Goal: Transaction & Acquisition: Purchase product/service

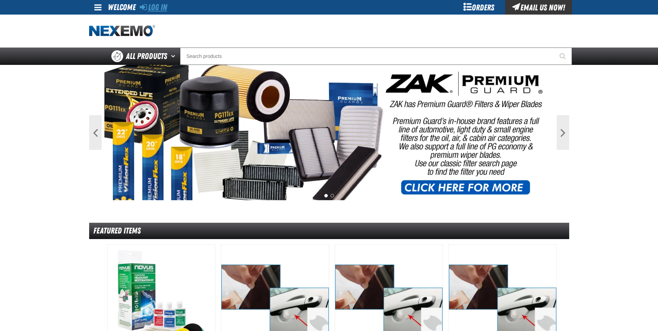
click at [165, 5] on link "Log In" at bounding box center [153, 7] width 27 height 10
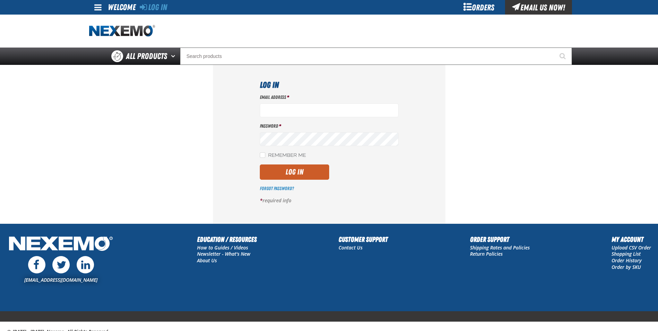
type input "[EMAIL_ADDRESS][DOMAIN_NAME]"
click at [283, 168] on button "Log In" at bounding box center [294, 171] width 69 height 15
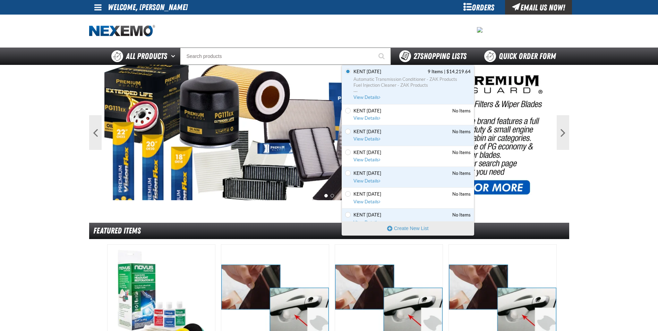
click at [420, 50] on div "27 Shopping Lists" at bounding box center [432, 56] width 67 height 12
click at [403, 85] on span "Fuel Injection Cleaner - ZAK Products" at bounding box center [411, 85] width 117 height 6
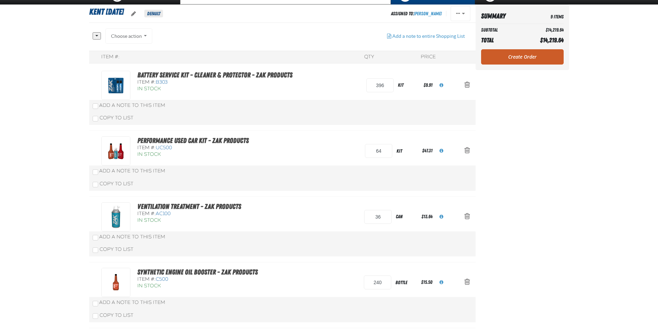
scroll to position [35, 0]
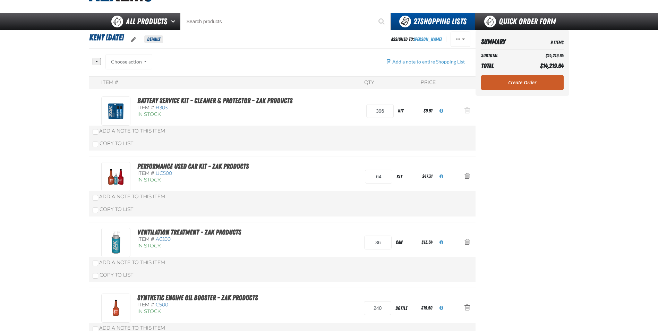
click at [467, 111] on span "Action Remove Battery Service Kit - Cleaner &amp; Protector - ZAK Products from…" at bounding box center [467, 110] width 6 height 7
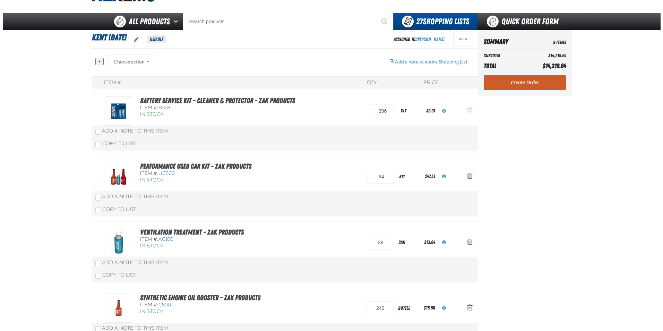
scroll to position [0, 0]
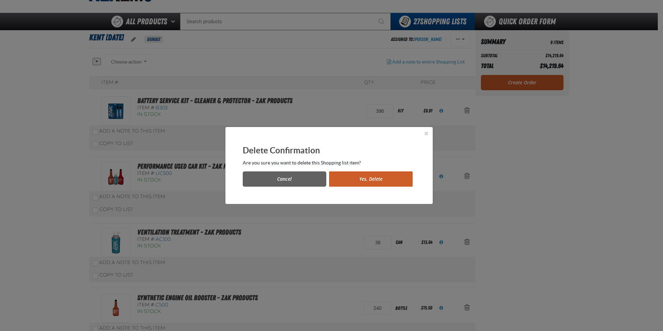
click at [397, 177] on button "Yes, Delete" at bounding box center [371, 178] width 84 height 15
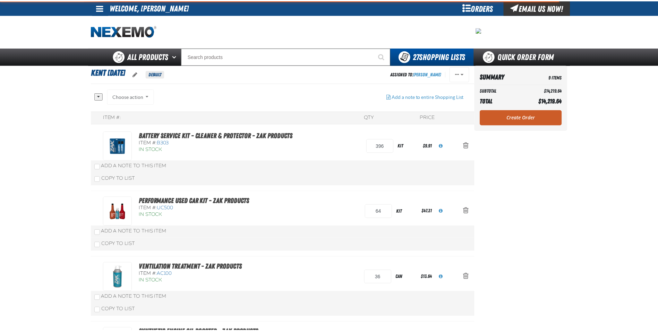
scroll to position [35, 0]
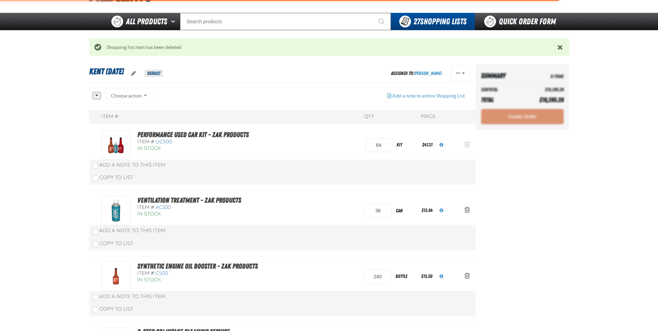
click at [466, 143] on span "Action Remove Performance Used Car Kit - ZAK Products from Kent 9.9.2021" at bounding box center [467, 144] width 6 height 7
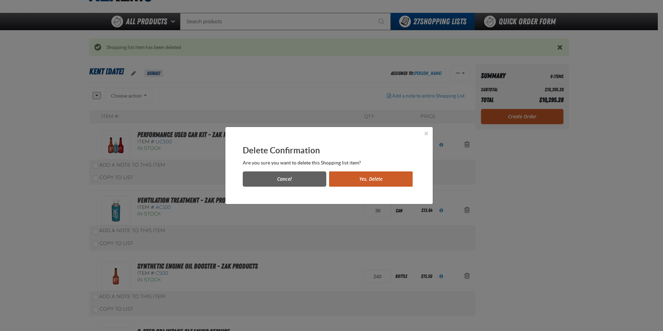
click at [368, 174] on button "Yes, Delete" at bounding box center [371, 178] width 84 height 15
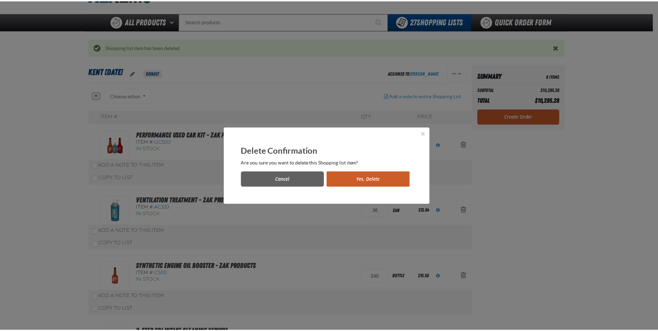
scroll to position [35, 0]
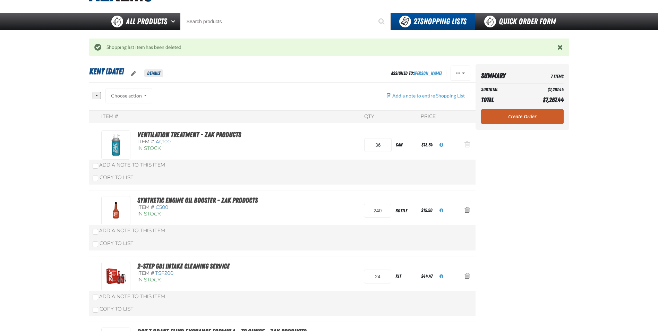
click at [467, 143] on span "Action Remove Ventilation Treatment - ZAK Products from Kent 9.9.2021" at bounding box center [467, 144] width 6 height 7
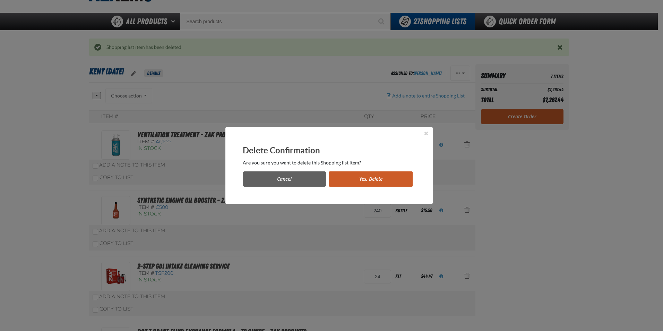
click at [364, 173] on button "Yes, Delete" at bounding box center [371, 178] width 84 height 15
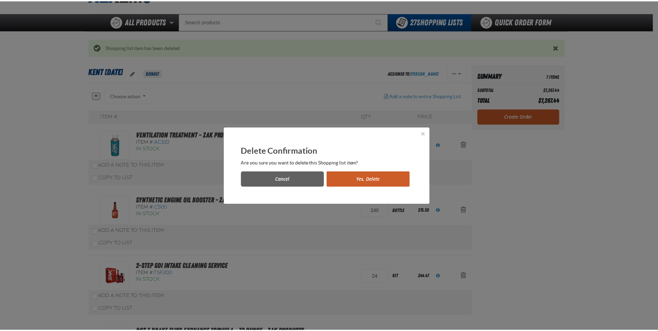
scroll to position [35, 0]
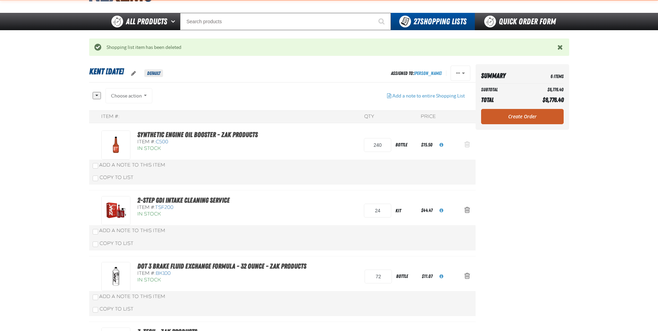
click at [467, 145] on span "Action Remove Synthetic Engine Oil Booster - ZAK Products from Kent 9.9.2021" at bounding box center [467, 144] width 6 height 7
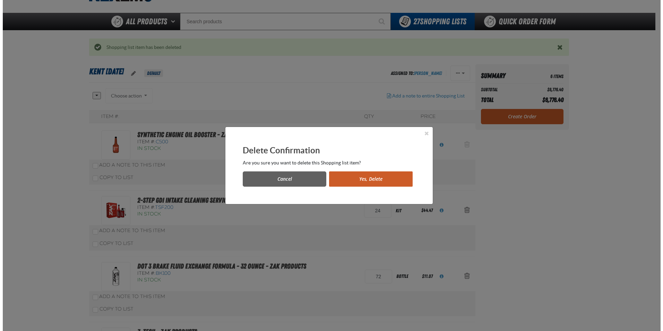
scroll to position [0, 0]
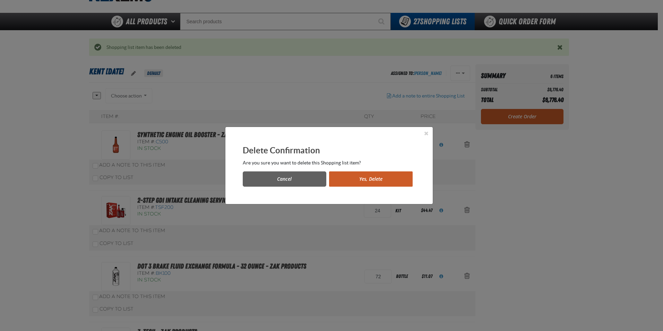
click at [374, 176] on button "Yes, Delete" at bounding box center [371, 178] width 84 height 15
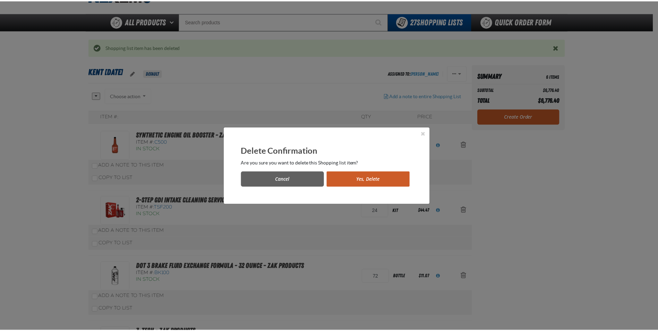
scroll to position [35, 0]
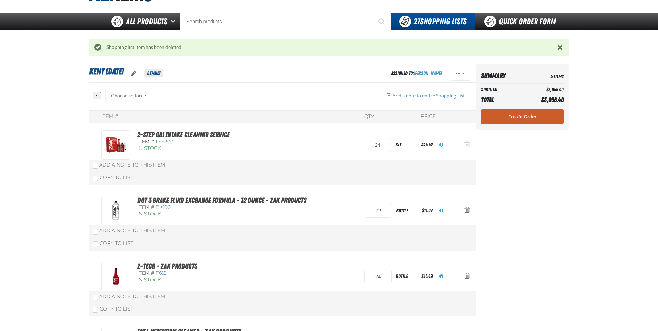
click at [468, 145] on span "Action Remove 2-Step GDI Intake Cleaning Service from Kent 9.9.2021" at bounding box center [467, 144] width 6 height 7
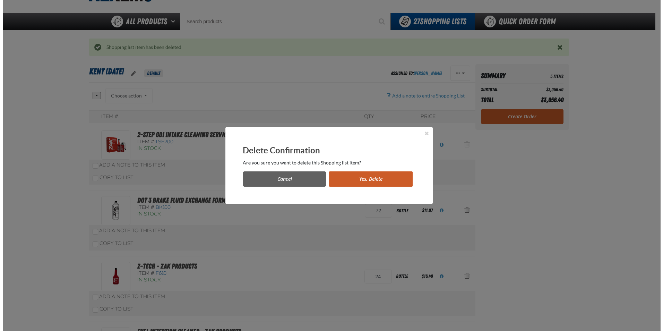
scroll to position [0, 0]
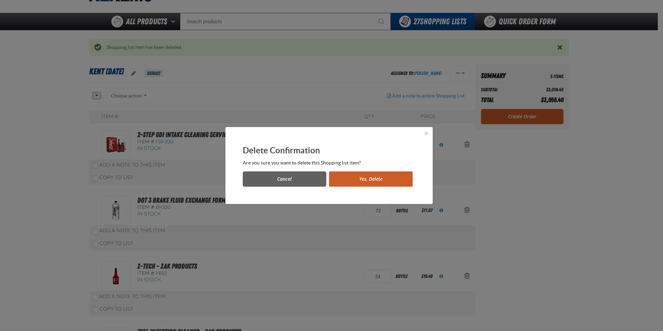
drag, startPoint x: 377, startPoint y: 184, endPoint x: 383, endPoint y: 182, distance: 5.7
click at [378, 184] on button "Yes, Delete" at bounding box center [371, 178] width 84 height 15
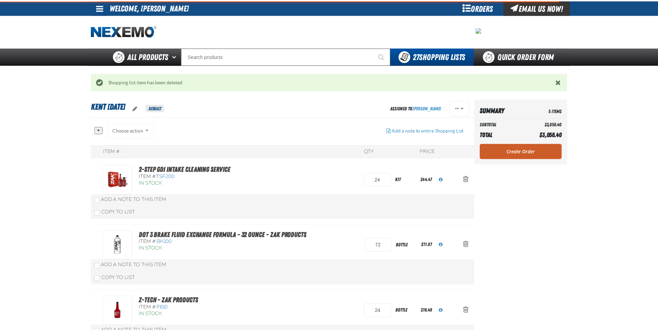
scroll to position [35, 0]
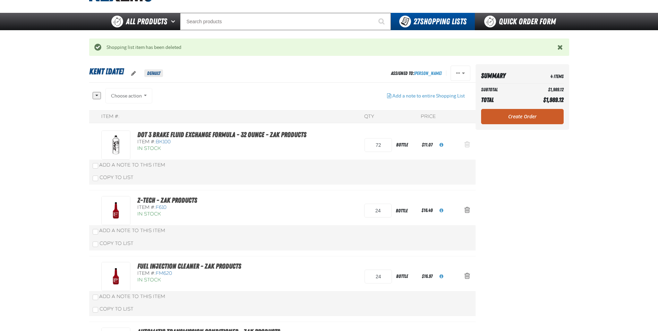
click at [467, 145] on span "Action Remove DOT 3 Brake Fluid Exchange Formula - 32 Ounce - ZAK Products from…" at bounding box center [467, 144] width 6 height 7
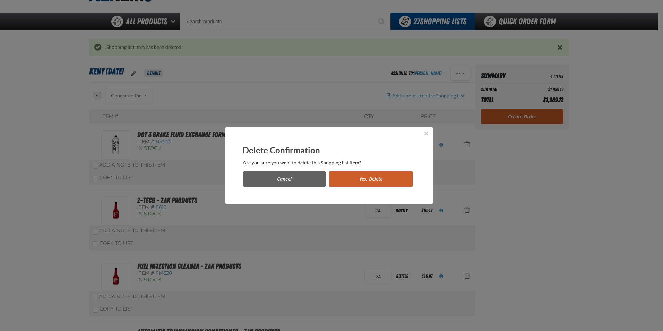
click at [352, 178] on button "Yes, Delete" at bounding box center [371, 178] width 84 height 15
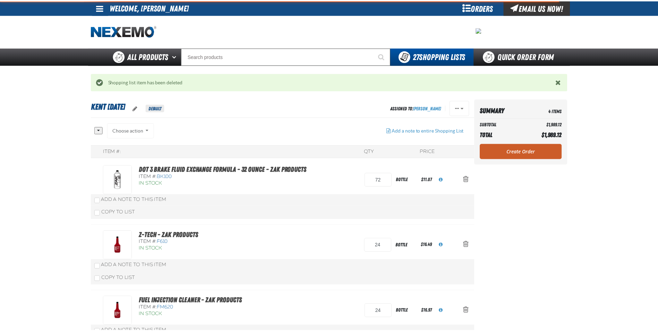
scroll to position [35, 0]
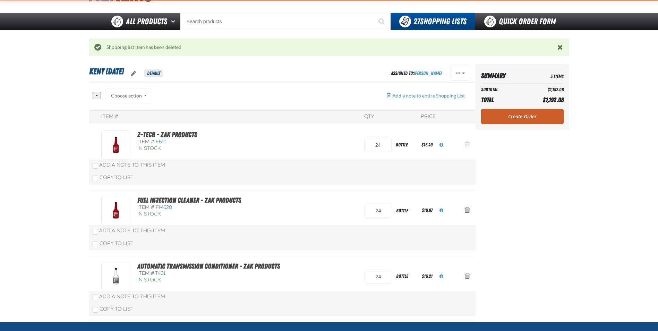
click at [467, 143] on span "Action Remove Z-Tech - ZAK Products from Kent 9.9.2021" at bounding box center [467, 144] width 6 height 7
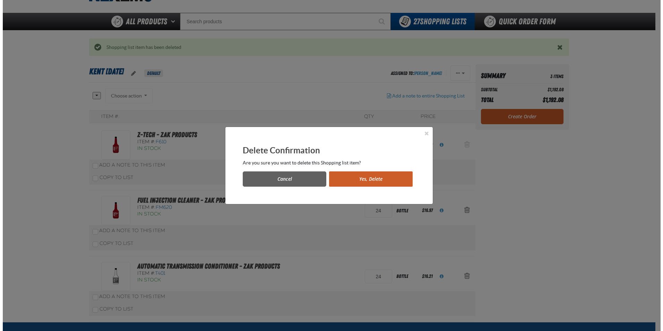
scroll to position [0, 0]
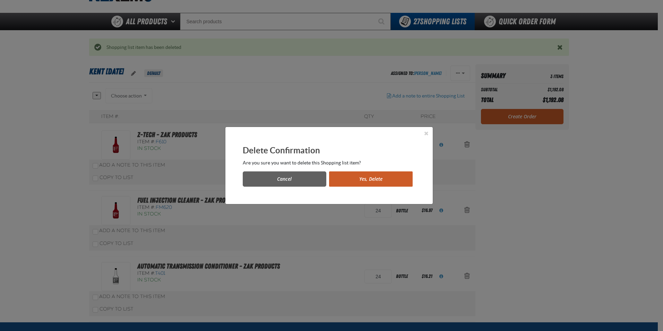
click at [335, 178] on button "Yes, Delete" at bounding box center [371, 178] width 84 height 15
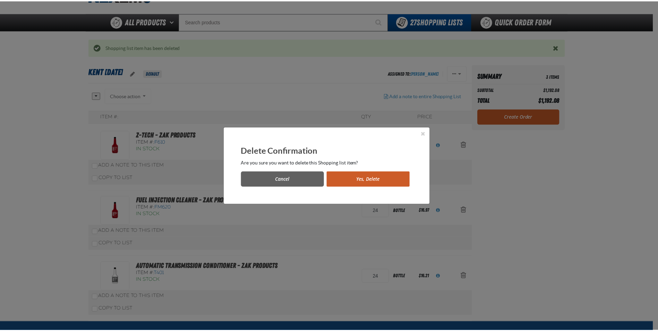
scroll to position [35, 0]
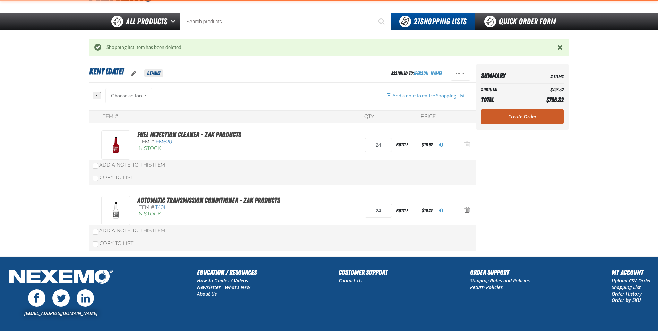
click at [466, 144] on span "Action Remove Fuel Injection Cleaner - ZAK Products from Kent 9.9.2021" at bounding box center [467, 144] width 6 height 7
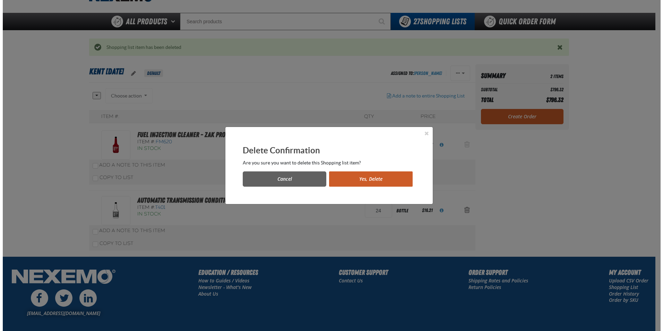
scroll to position [0, 0]
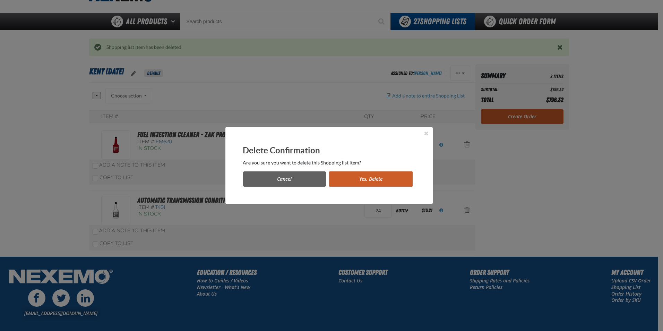
click at [367, 181] on button "Yes, Delete" at bounding box center [371, 178] width 84 height 15
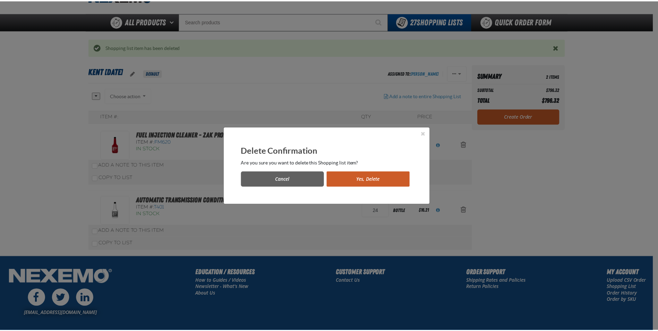
scroll to position [35, 0]
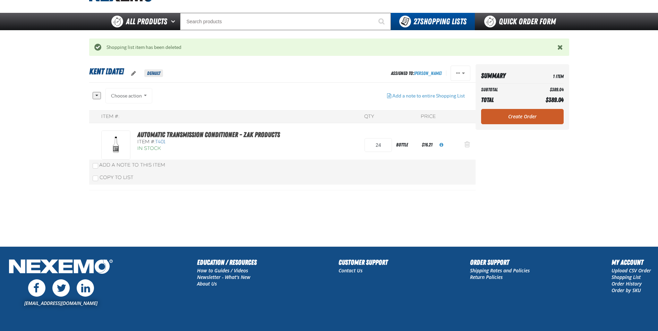
click at [467, 144] on span "Action Remove Automatic Transmission Conditioner - ZAK Products from Kent 9.9.2…" at bounding box center [467, 144] width 6 height 7
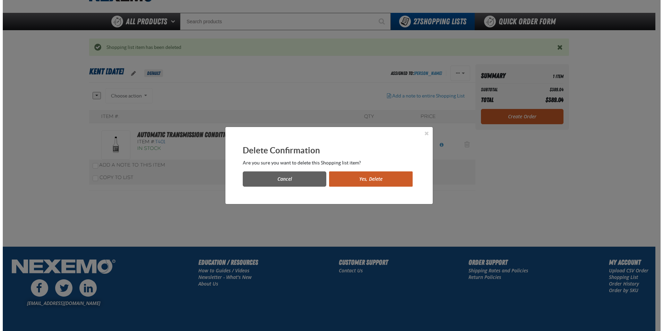
scroll to position [0, 0]
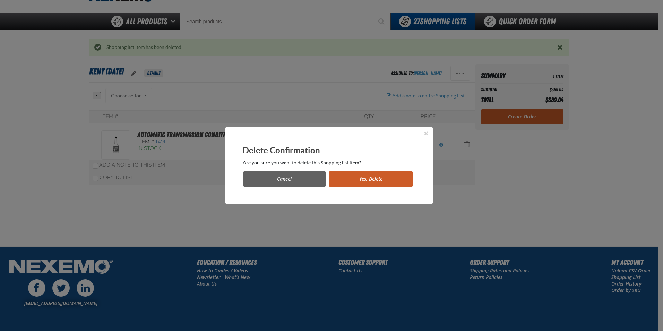
click at [363, 181] on button "Yes, Delete" at bounding box center [371, 178] width 84 height 15
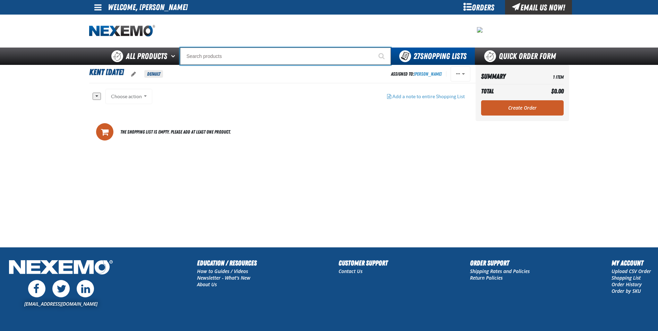
click at [198, 56] on input "Search" at bounding box center [285, 56] width 211 height 17
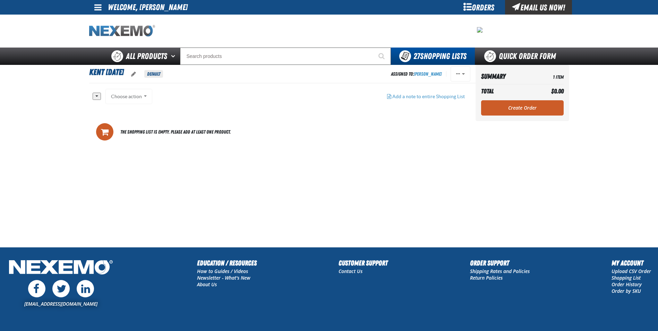
click at [131, 32] on img "Home" at bounding box center [122, 31] width 66 height 12
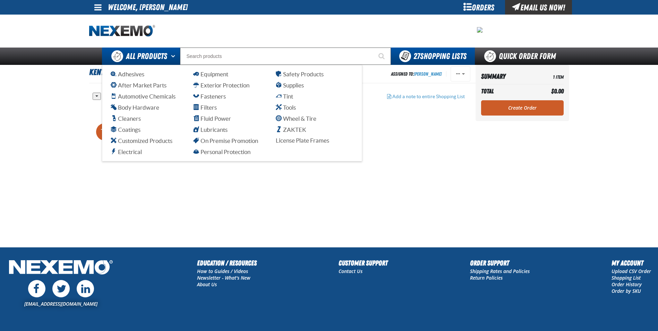
click at [138, 57] on span "All Products" at bounding box center [146, 56] width 41 height 12
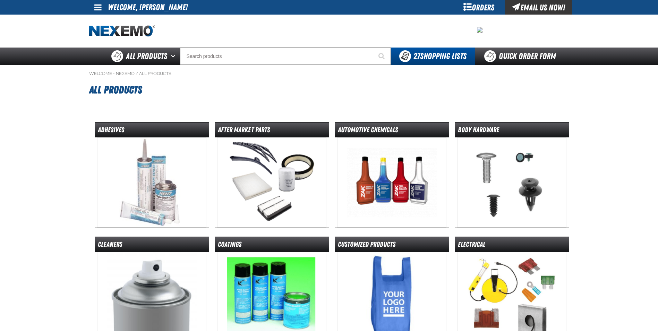
click at [282, 97] on h1 "All Products" at bounding box center [329, 89] width 480 height 19
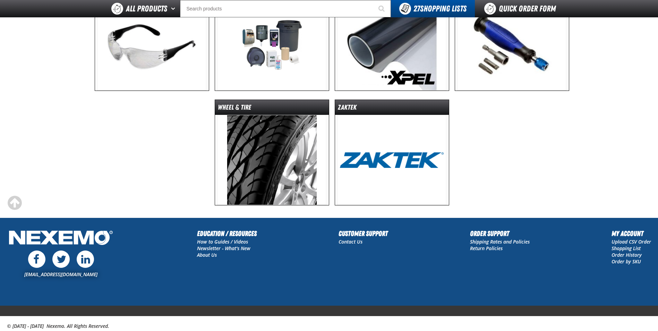
scroll to position [590, 0]
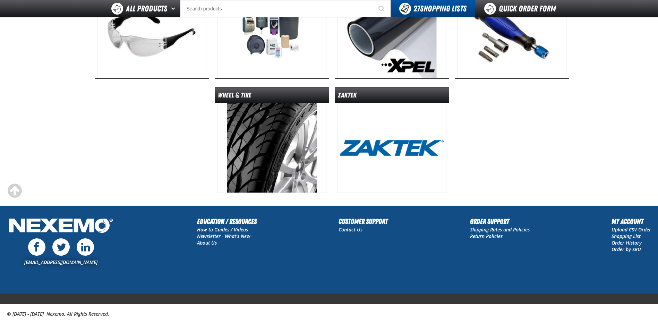
click at [353, 58] on img at bounding box center [391, 33] width 109 height 90
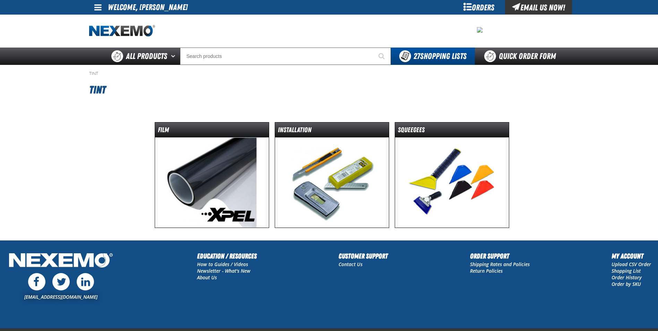
click at [218, 176] on img at bounding box center [211, 182] width 109 height 90
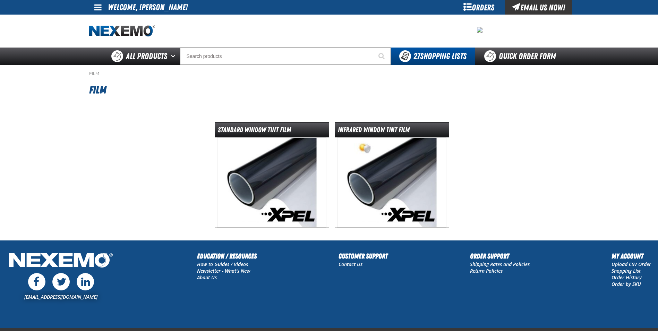
click at [267, 166] on img at bounding box center [271, 182] width 109 height 90
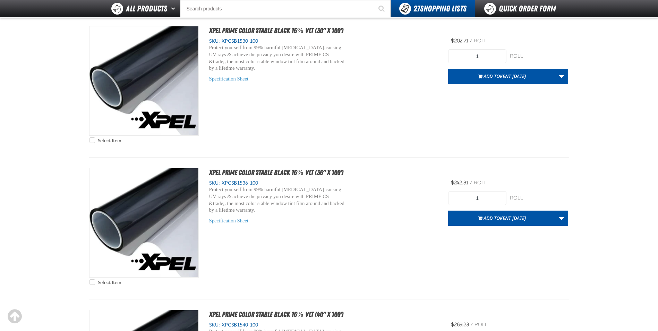
scroll to position [1249, 0]
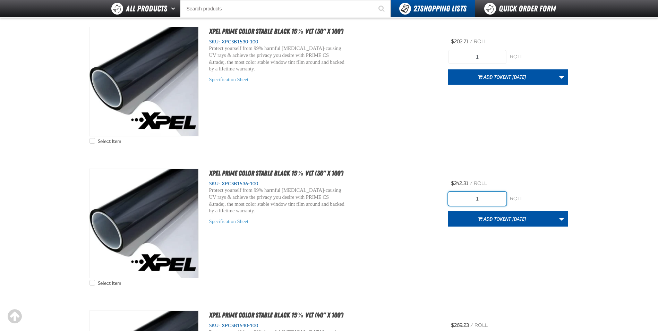
click at [494, 199] on input "1" at bounding box center [477, 199] width 58 height 14
type input "2"
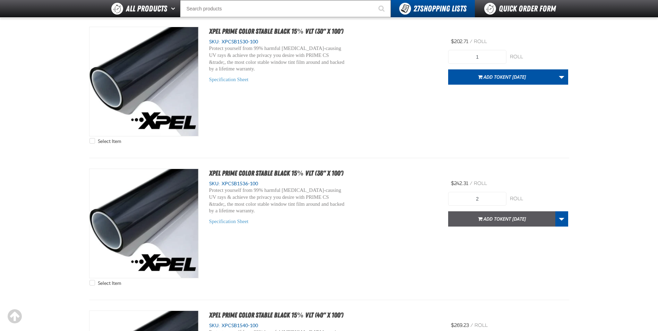
click at [494, 219] on span "Add to [GEOGRAPHIC_DATA] [DATE]" at bounding box center [505, 218] width 42 height 7
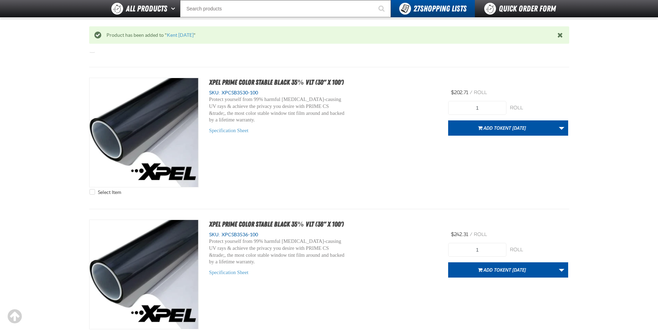
scroll to position [2705, 0]
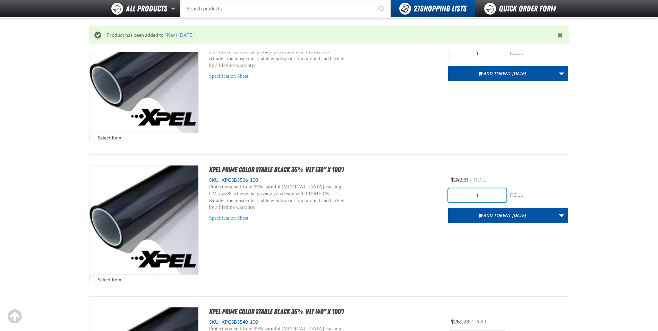
click at [491, 194] on input "1" at bounding box center [477, 195] width 58 height 14
type input "8"
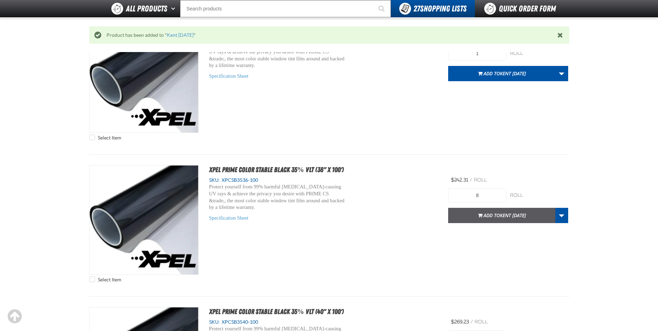
click at [484, 216] on span "Add to Kent 9.9.2021" at bounding box center [505, 215] width 42 height 7
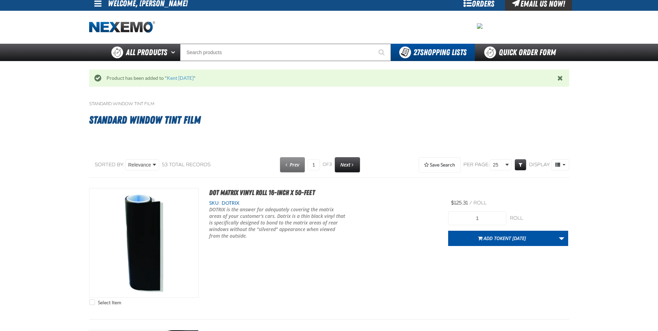
scroll to position [0, 0]
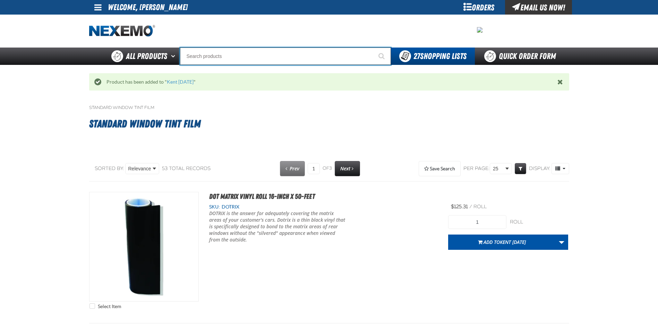
click at [193, 56] on input "Search" at bounding box center [285, 56] width 211 height 17
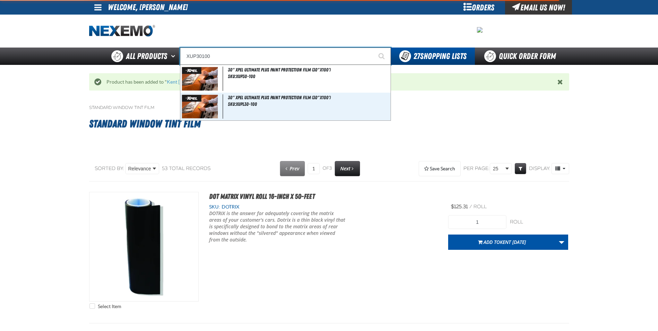
type input "XUP30100"
click at [374, 48] on button "Start Searching" at bounding box center [382, 56] width 17 height 17
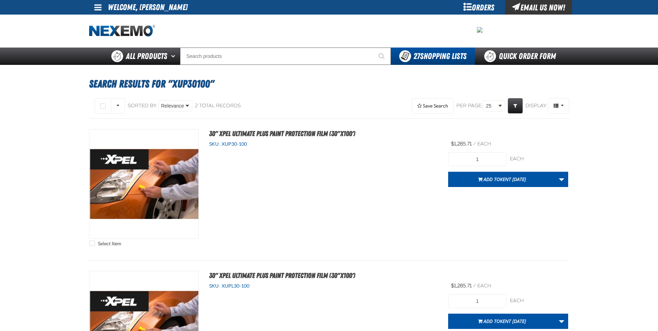
click at [325, 175] on div "Select Item 30" XPEL ULTIMATE PLUS Paint Protection Film (30"x100') SKU: XUP30-…" at bounding box center [329, 189] width 480 height 121
click at [490, 178] on span "Add to [GEOGRAPHIC_DATA] [DATE]" at bounding box center [505, 179] width 42 height 7
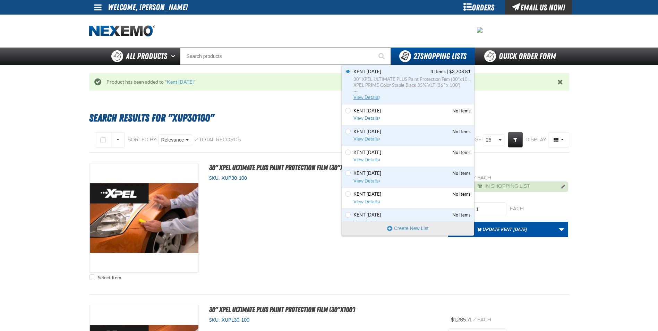
click at [384, 83] on span "XPEL PRIME Color Stable Black 35% VLT (36" x 100')" at bounding box center [411, 85] width 117 height 6
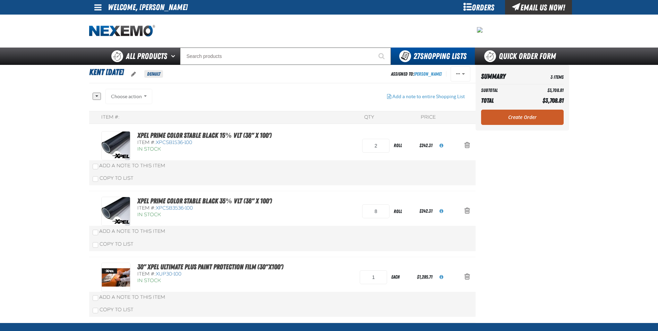
click at [271, 86] on section "Kent 9.9.2021 Default Assigned To: Robert Boggs Reassign Duplicate Delete 2" at bounding box center [282, 194] width 386 height 258
click at [525, 113] on link "Create Order" at bounding box center [522, 117] width 83 height 15
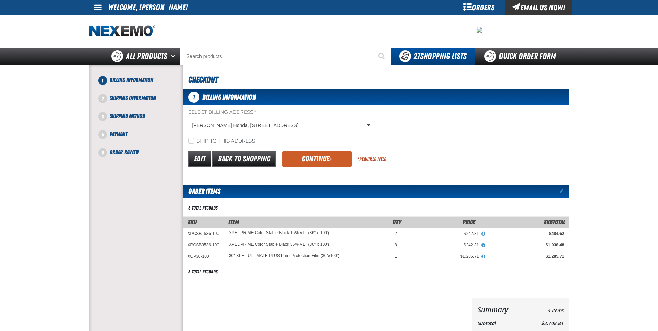
click at [316, 150] on div "Edit Back to Shopping Continue * Required Field" at bounding box center [376, 159] width 386 height 18
click at [316, 155] on button "Continue" at bounding box center [316, 158] width 69 height 15
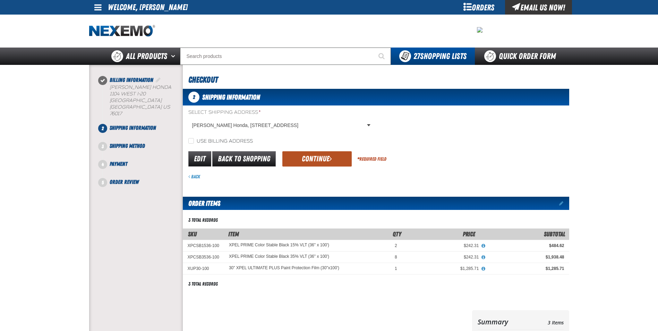
click at [319, 158] on button "Continue" at bounding box center [316, 158] width 69 height 15
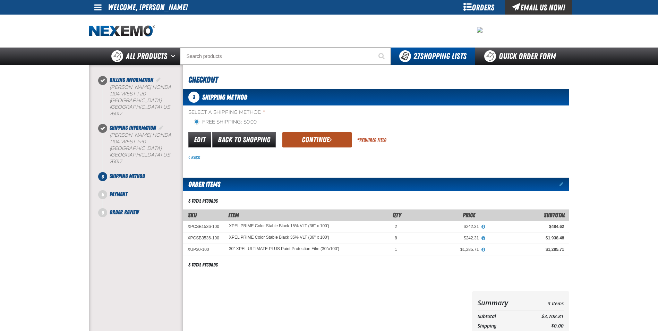
click at [307, 144] on button "Continue" at bounding box center [316, 139] width 69 height 15
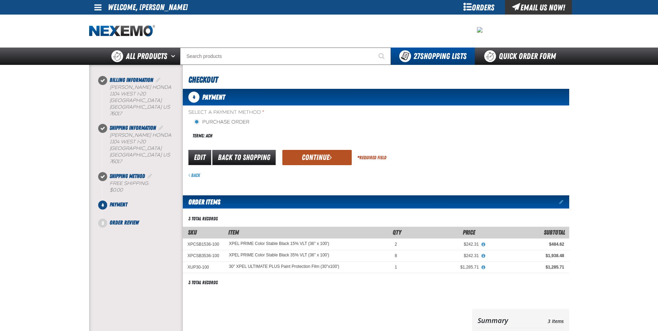
click at [313, 151] on button "Continue" at bounding box center [316, 157] width 69 height 15
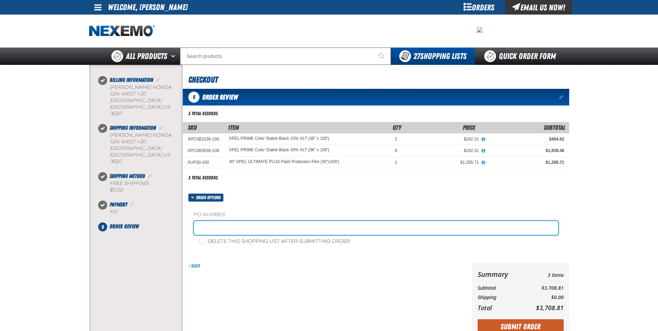
click at [246, 229] on input "text" at bounding box center [376, 228] width 364 height 14
paste input "182683"
type input "182683RB"
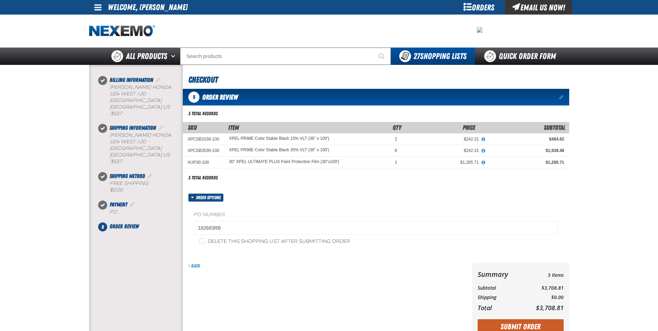
click at [270, 196] on div "Order options PO Number 182683RB Delete this shopping list after submitting ord…" at bounding box center [376, 224] width 386 height 61
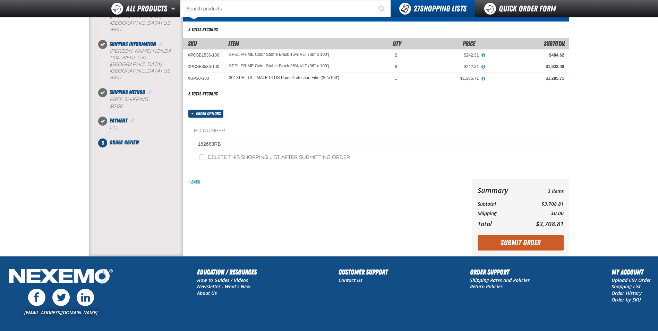
scroll to position [69, 0]
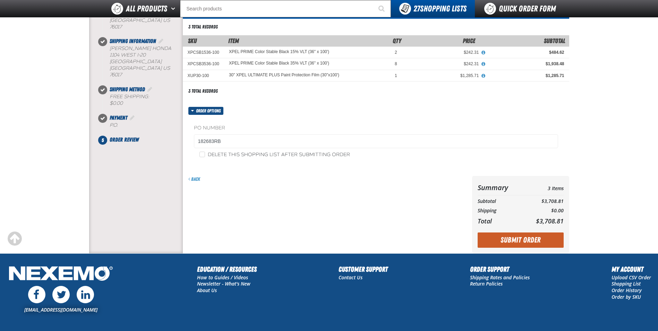
click at [239, 206] on div "Back" at bounding box center [326, 214] width 287 height 77
click at [534, 240] on button "Submit Order" at bounding box center [521, 239] width 86 height 15
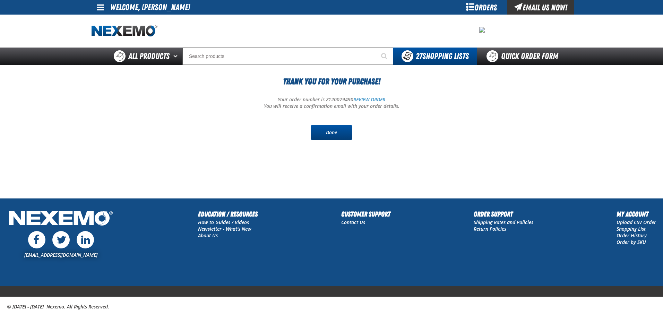
click at [327, 131] on link "Done" at bounding box center [332, 132] width 42 height 15
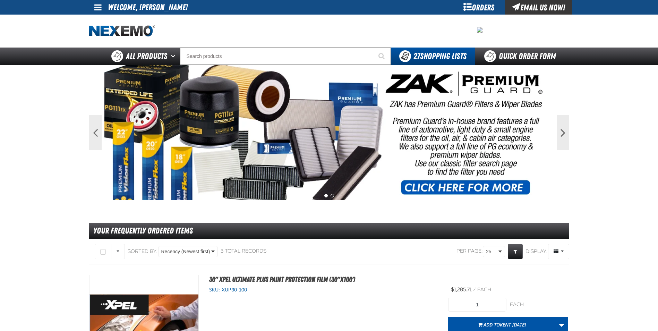
drag, startPoint x: 71, startPoint y: 148, endPoint x: 73, endPoint y: 145, distance: 3.7
